Goal: Task Accomplishment & Management: Manage account settings

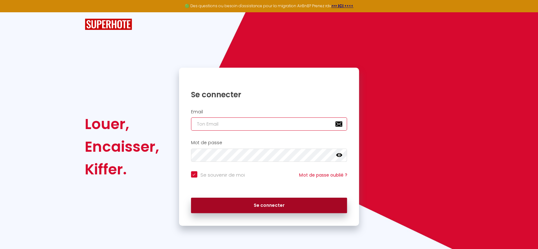
type input "[EMAIL_ADDRESS][DOMAIN_NAME]"
click at [255, 204] on button "Se connecter" at bounding box center [269, 206] width 156 height 16
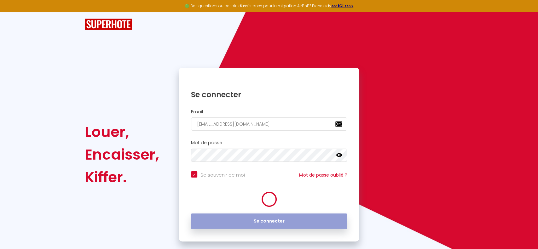
checkbox input "true"
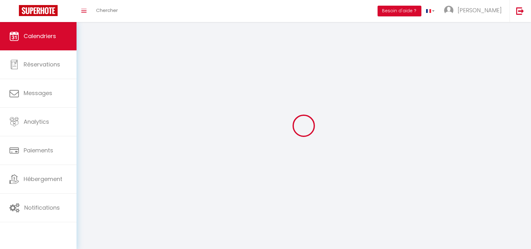
select select
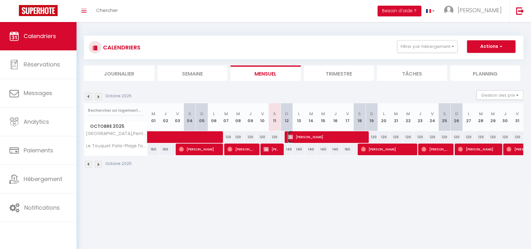
click at [322, 136] on span "[PERSON_NAME]" at bounding box center [327, 137] width 78 height 12
select select "OK"
select select "KO"
select select "0"
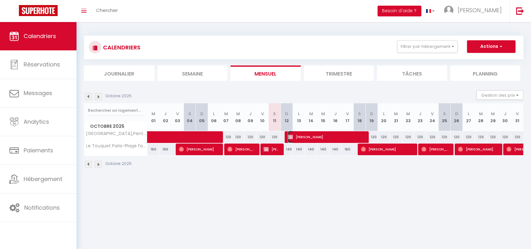
select select "1"
select select
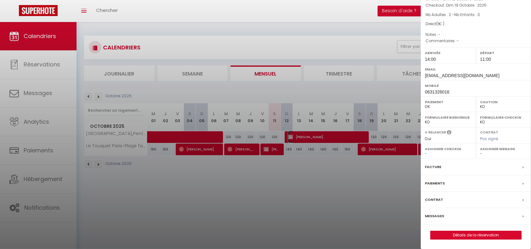
scroll to position [60, 0]
click at [514, 201] on div "Contrat" at bounding box center [476, 200] width 110 height 16
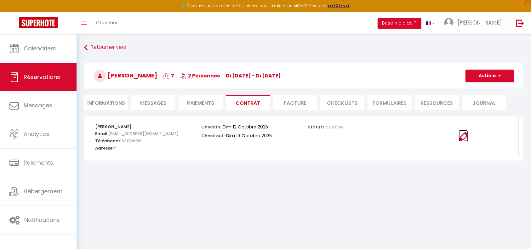
click at [463, 140] on img at bounding box center [463, 136] width 9 height 9
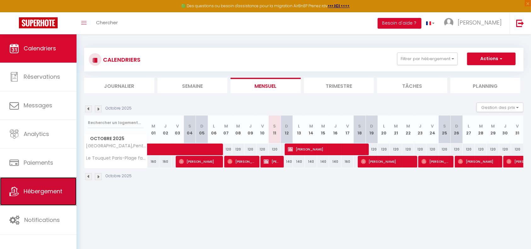
click at [43, 187] on span "Hébergement" at bounding box center [43, 191] width 39 height 8
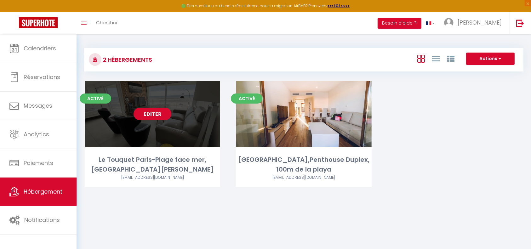
click at [156, 115] on link "Editer" at bounding box center [153, 114] width 38 height 13
select select "3"
select select "2"
select select "1"
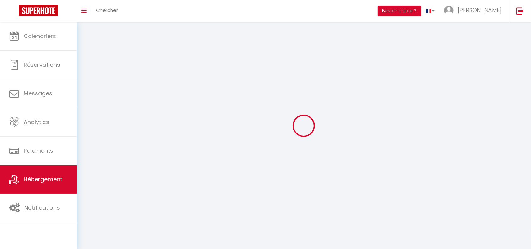
select select
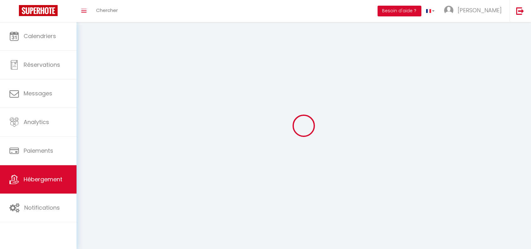
select select
checkbox input "false"
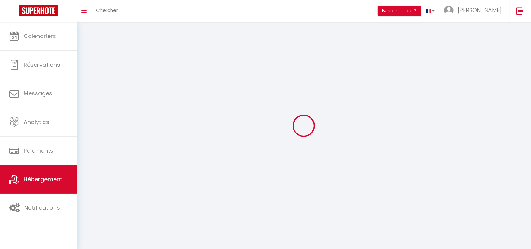
select select
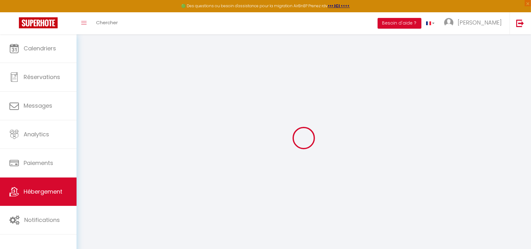
select select
checkbox input "false"
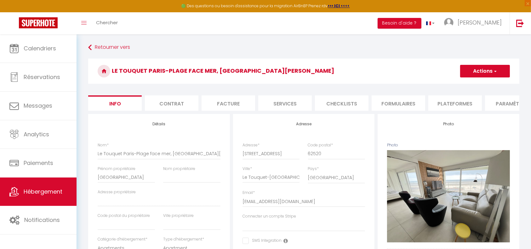
click at [173, 104] on li "Contrat" at bounding box center [172, 102] width 54 height 15
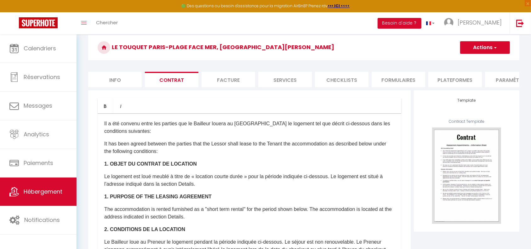
scroll to position [23, 0]
click at [499, 49] on button "Actions" at bounding box center [485, 48] width 50 height 13
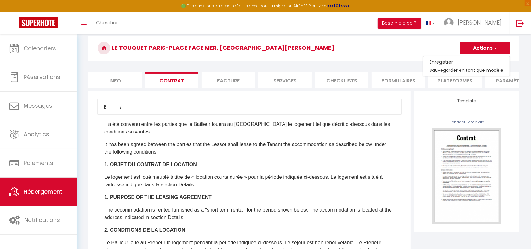
click at [499, 49] on button "Actions" at bounding box center [485, 48] width 50 height 13
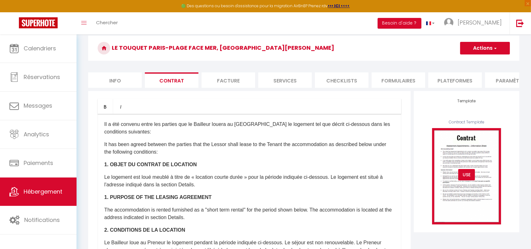
click at [464, 181] on div "USE" at bounding box center [466, 174] width 17 height 11
click at [461, 190] on img at bounding box center [466, 176] width 69 height 96
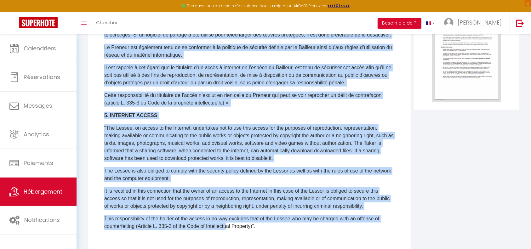
scroll to position [170, 0]
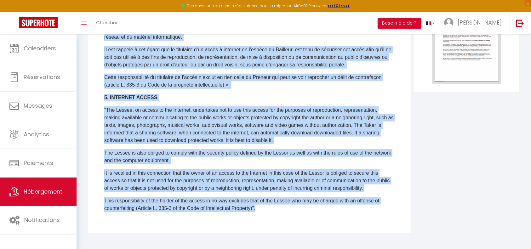
drag, startPoint x: 103, startPoint y: 131, endPoint x: 272, endPoint y: 221, distance: 191.7
click at [272, 221] on div "​Il a été convenu entre les parties que le Bailleur louera au [GEOGRAPHIC_DATA]…" at bounding box center [250, 99] width 304 height 252
copy div "​Lo i dol sitamet conse adi elitsed doe te Incididu utlabo et Doloremag al enim…"
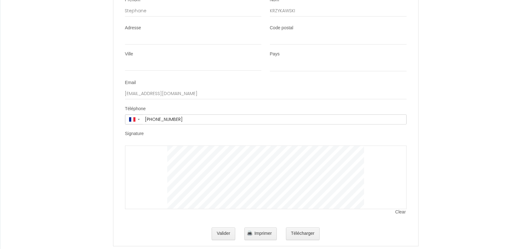
scroll to position [1220, 0]
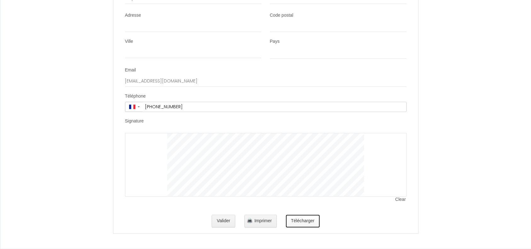
click at [312, 222] on button "Télécharger" at bounding box center [303, 221] width 34 height 13
click at [309, 225] on button "Télécharger" at bounding box center [303, 221] width 34 height 13
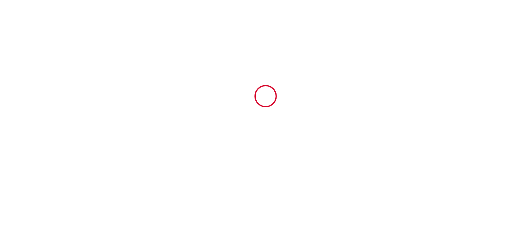
scroll to position [0, 0]
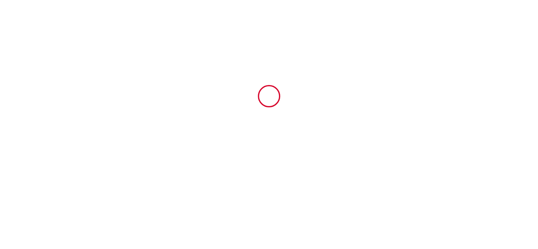
select select
